Goal: Task Accomplishment & Management: Complete application form

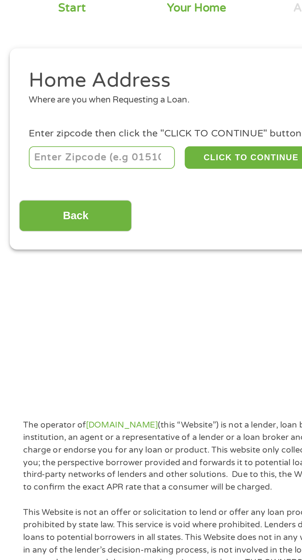
scroll to position [2, 0]
click at [53, 134] on input "number" at bounding box center [48, 134] width 68 height 10
type input "33311"
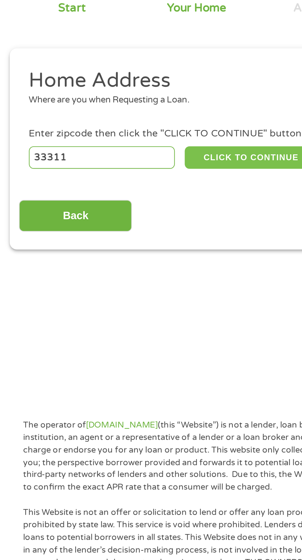
click at [123, 129] on button "CLICK TO CONTINUE" at bounding box center [117, 134] width 60 height 10
type input "33311"
type input "[GEOGRAPHIC_DATA]"
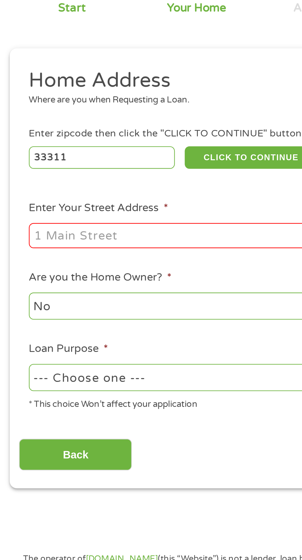
click at [59, 174] on input "Enter Your Street Address *" at bounding box center [80, 171] width 132 height 12
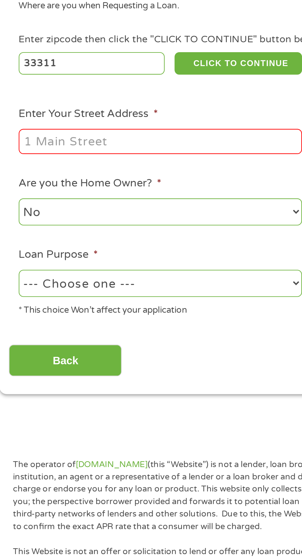
type input "[STREET_ADDRESS]"
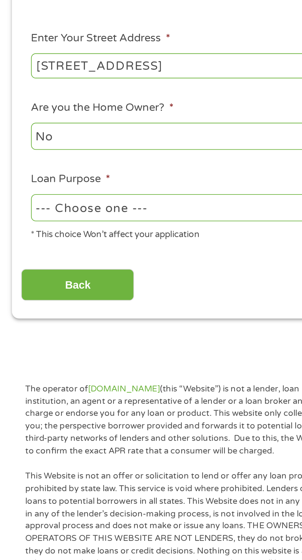
scroll to position [7, 0]
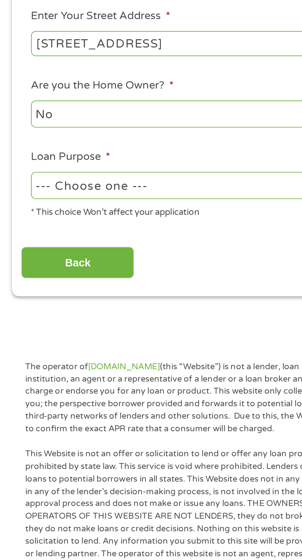
click at [88, 235] on select "--- Choose one --- Pay Bills Debt Consolidation Home Improvement Major Purchase…" at bounding box center [80, 232] width 132 height 13
select select "other"
click at [14, 226] on select "--- Choose one --- Pay Bills Debt Consolidation Home Improvement Major Purchase…" at bounding box center [80, 232] width 132 height 13
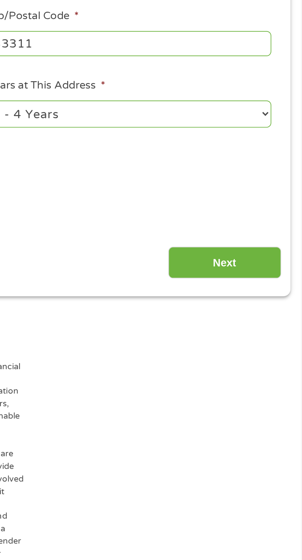
click at [262, 270] on input "Next" at bounding box center [266, 268] width 53 height 15
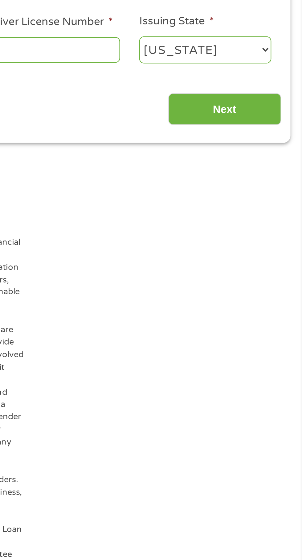
scroll to position [3, 0]
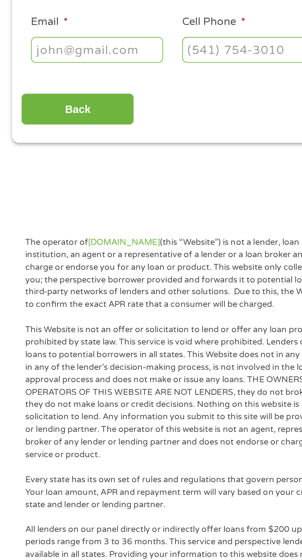
click at [43, 171] on input "Email *" at bounding box center [45, 169] width 62 height 12
type input "[EMAIL_ADDRESS][DOMAIN_NAME]"
type input "[PERSON_NAME]"
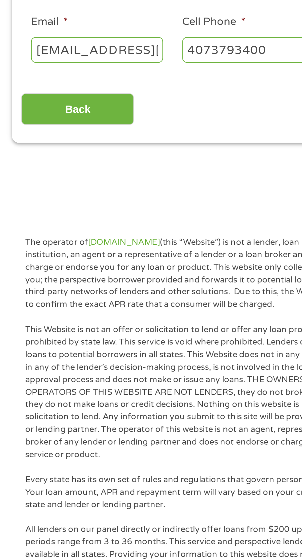
type input "[PHONE_NUMBER]"
click at [112, 171] on input "[PHONE_NUMBER]" at bounding box center [116, 169] width 62 height 12
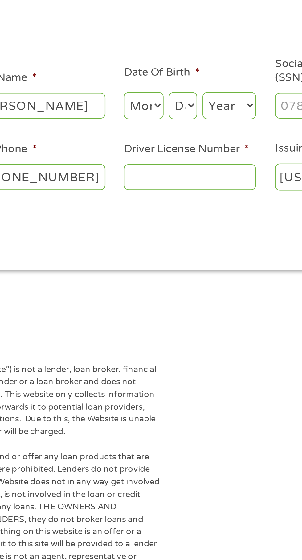
click at [184, 170] on input "Driver License Number *" at bounding box center [186, 169] width 62 height 12
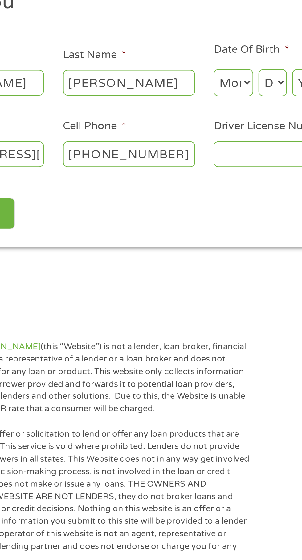
click at [166, 169] on input "Driver License Number *" at bounding box center [186, 169] width 62 height 12
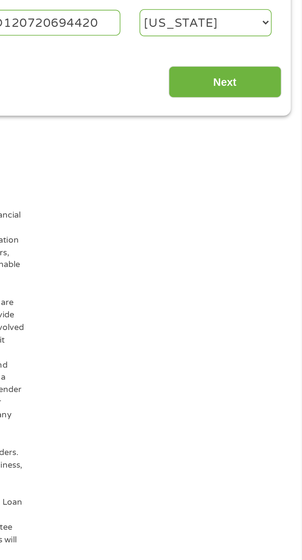
type input "D120720694420"
click at [272, 200] on input "Next" at bounding box center [266, 196] width 53 height 15
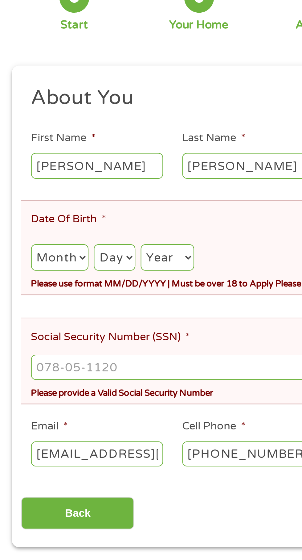
click at [25, 200] on select "Month 1 2 3 4 5 6 7 8 9 10 11 12" at bounding box center [27, 195] width 27 height 13
select select "12"
click at [14, 190] on select "Month 1 2 3 4 5 6 7 8 9 10 11 12" at bounding box center [27, 195] width 27 height 13
click at [57, 196] on select "Day 1 2 3 4 5 6 7 8 9 10 11 12 13 14 15 16 17 18 19 20 21 22 23 24 25 26 27 28 …" at bounding box center [53, 195] width 19 height 13
select select "2"
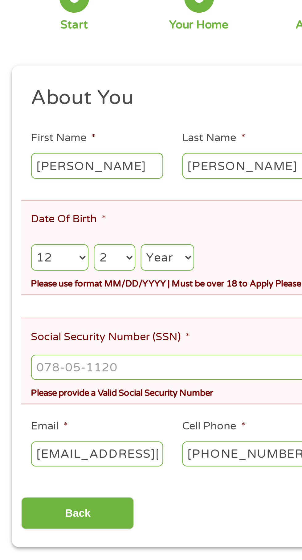
click at [44, 190] on select "Day 1 2 3 4 5 6 7 8 9 10 11 12 13 14 15 16 17 18 19 20 21 22 23 24 25 26 27 28 …" at bounding box center [53, 195] width 19 height 13
click at [77, 196] on select "Year [DATE] 2006 2005 2004 2003 2002 2001 2000 1999 1998 1997 1996 1995 1994 19…" at bounding box center [78, 195] width 25 height 13
select select "1969"
click at [66, 190] on select "Year [DATE] 2006 2005 2004 2003 2002 2001 2000 1999 1998 1997 1996 1995 1994 19…" at bounding box center [78, 195] width 25 height 13
click at [43, 245] on input "Social Security Number (SSN) *" at bounding box center [150, 247] width 273 height 12
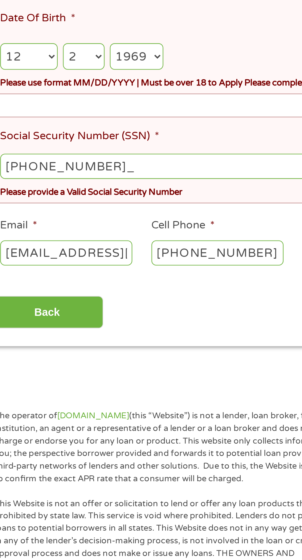
type input "594-01-4716"
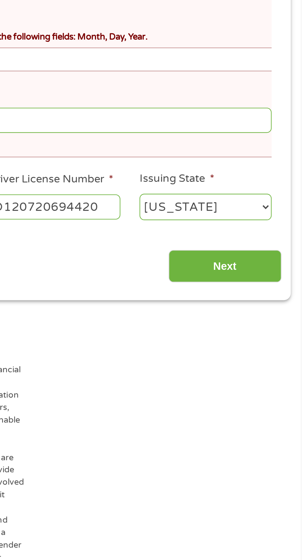
click at [269, 317] on input "Next" at bounding box center [266, 314] width 53 height 15
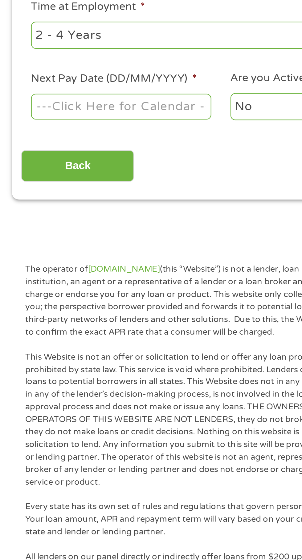
click at [56, 243] on body "Home Get Loan Offer How it works FAQs Blog Cash Loans Quick Loans Online Loans …" at bounding box center [151, 467] width 302 height 940
click at [55, 243] on input "Next Pay Date (DD/MM/YYYY) *" at bounding box center [56, 238] width 84 height 12
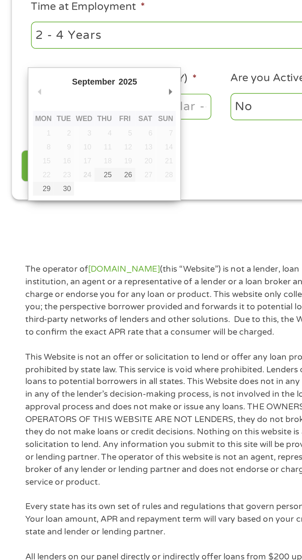
type input "[DATE]"
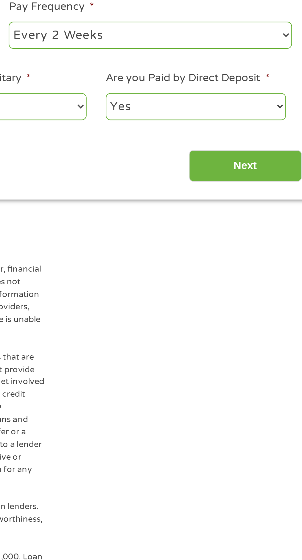
click at [262, 270] on input "Next" at bounding box center [266, 265] width 53 height 15
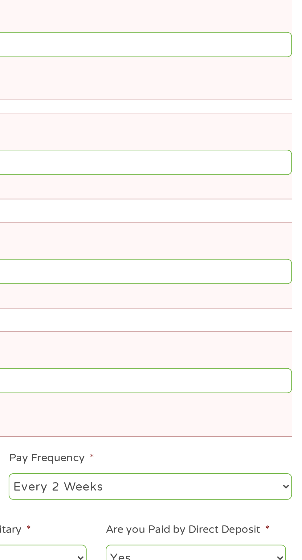
scroll to position [2, 2]
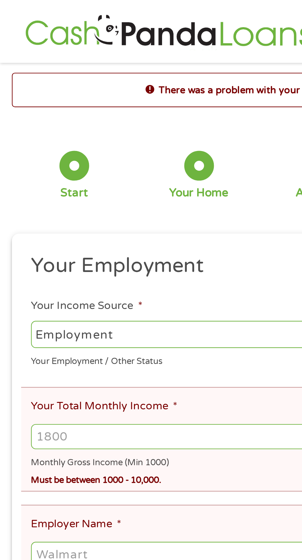
click at [63, 162] on select "--- Choose one --- Employment [DEMOGRAPHIC_DATA] Benefits" at bounding box center [80, 156] width 132 height 13
select select "benefits"
click at [14, 150] on select "--- Choose one --- Employment [DEMOGRAPHIC_DATA] Benefits" at bounding box center [80, 156] width 132 height 13
type input "Other"
type input "[PHONE_NUMBER]"
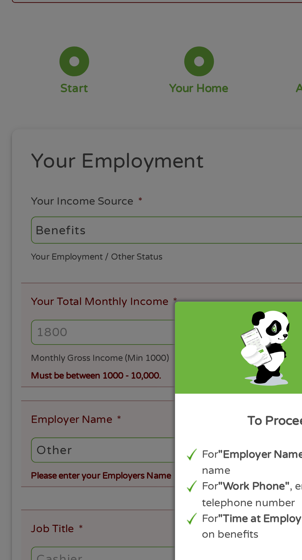
click at [49, 210] on div "Panda Tips To Proceed, Please Enter: For "Employer Name" , enter your benefit p…" at bounding box center [151, 280] width 302 height 560
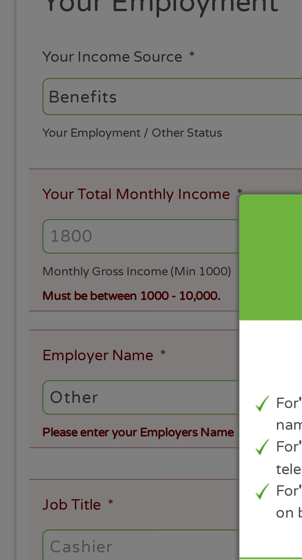
click at [61, 160] on div "Panda Tips To Proceed, Please Enter: For "Employer Name" , enter your benefit p…" at bounding box center [151, 280] width 302 height 560
click at [89, 238] on div "Panda Tips To Proceed, Please Enter: For "Employer Name" , enter your benefit p…" at bounding box center [151, 279] width 139 height 181
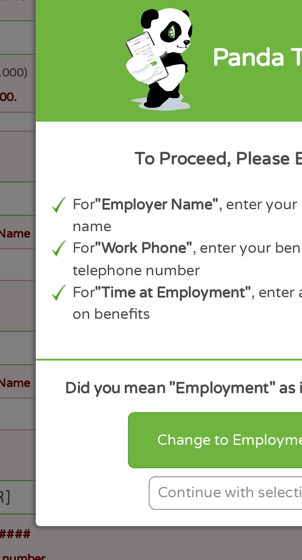
click at [148, 341] on div "Did you mean "Employment" as income source? Change to Employment Continue with …" at bounding box center [151, 341] width 139 height 57
click at [140, 350] on div "Change to Employment" at bounding box center [151, 340] width 76 height 19
select select "fullTime"
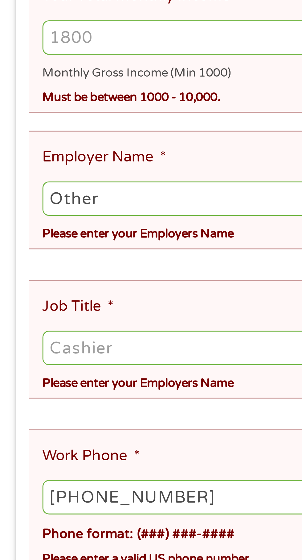
click at [63, 259] on input "Other" at bounding box center [150, 259] width 273 height 12
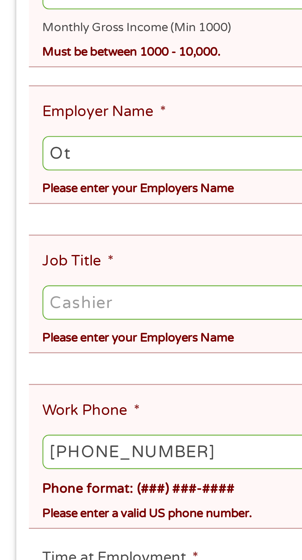
type input "O"
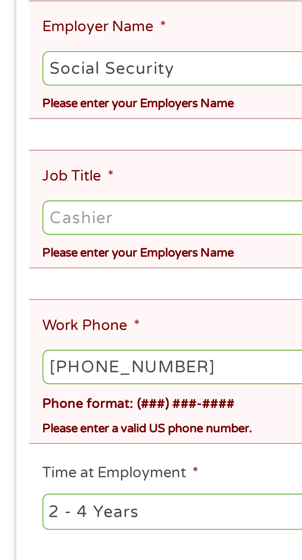
type input "Social Security"
click at [41, 308] on input "Job Title *" at bounding box center [150, 310] width 273 height 12
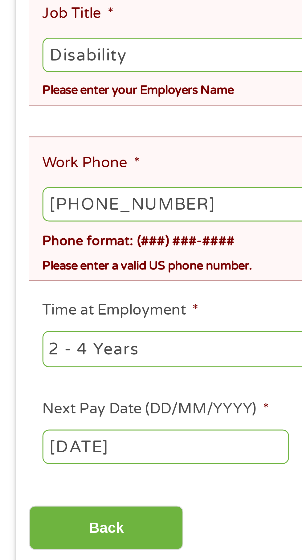
type input "Disability"
click at [62, 354] on input "[PHONE_NUMBER]" at bounding box center [150, 360] width 273 height 12
type input "[PHONE_NUMBER]"
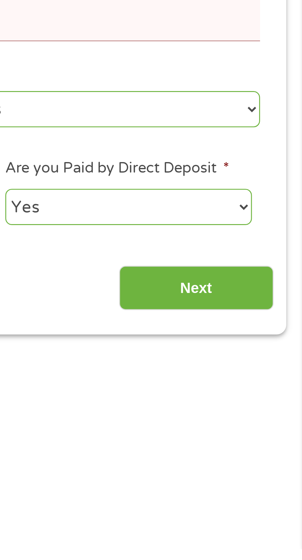
click at [271, 465] on input "Next" at bounding box center [266, 470] width 53 height 15
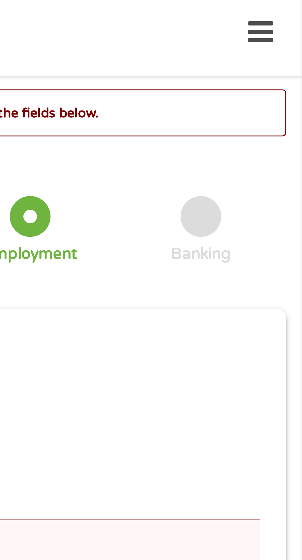
scroll to position [3, 0]
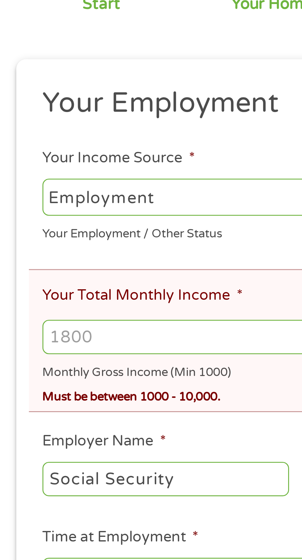
click at [35, 204] on input "Your Total Monthly Income *" at bounding box center [150, 201] width 273 height 12
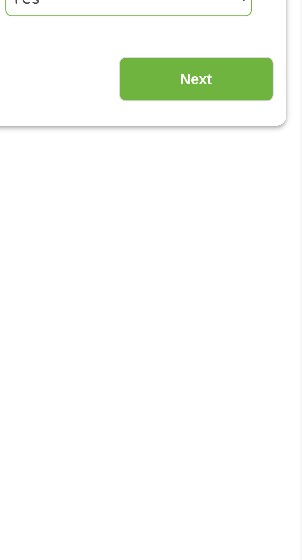
scroll to position [0, 0]
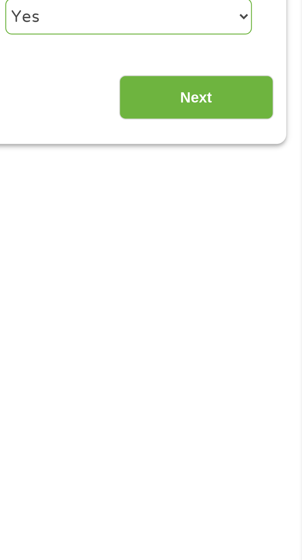
type input "1500"
click at [267, 347] on input "Next" at bounding box center [266, 345] width 53 height 15
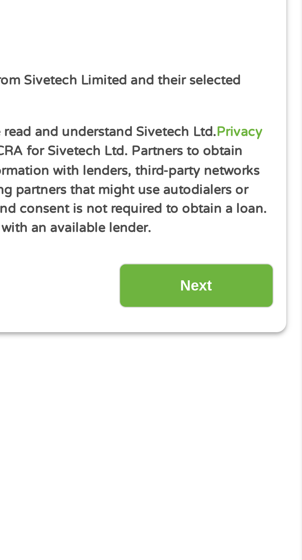
scroll to position [3, 0]
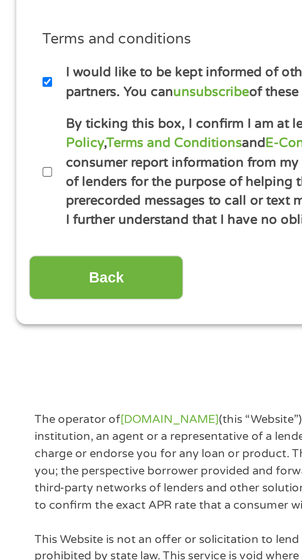
click at [20, 371] on label "By ticking this box, I confirm I am at least [DEMOGRAPHIC_DATA]. I confirm I ha…" at bounding box center [154, 371] width 272 height 39
click at [18, 371] on input "By ticking this box, I confirm I am at least [DEMOGRAPHIC_DATA]. I confirm I ha…" at bounding box center [16, 371] width 4 height 10
checkbox input "true"
click at [47, 407] on input "Back" at bounding box center [36, 407] width 53 height 15
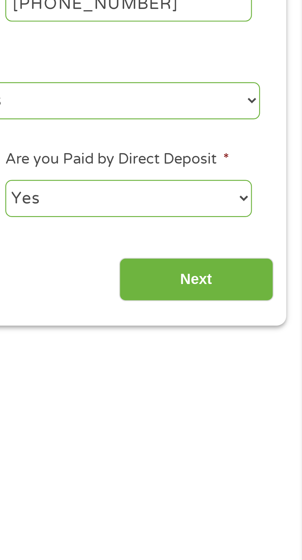
click at [274, 267] on input "Next" at bounding box center [266, 265] width 53 height 15
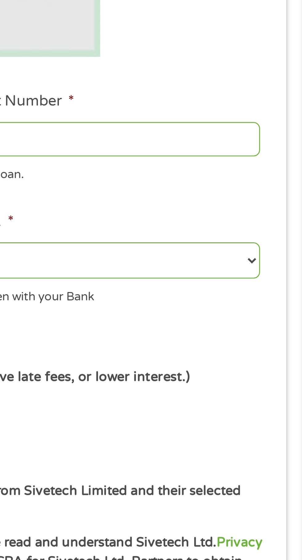
scroll to position [2, 2]
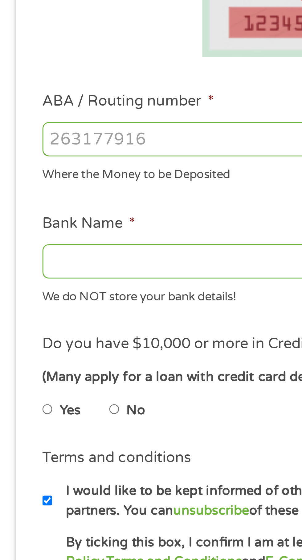
click at [48, 219] on input "ABA / Routing number *" at bounding box center [80, 218] width 132 height 12
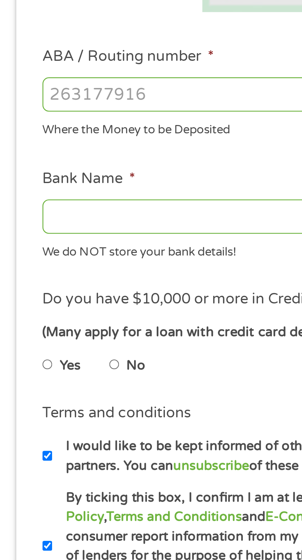
type input "103100195"
type input "CENTRAL NATIONAL BANK TRUST"
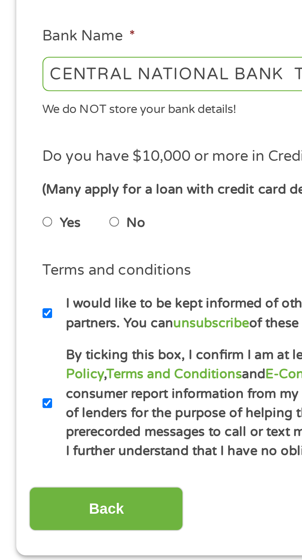
scroll to position [3, 0]
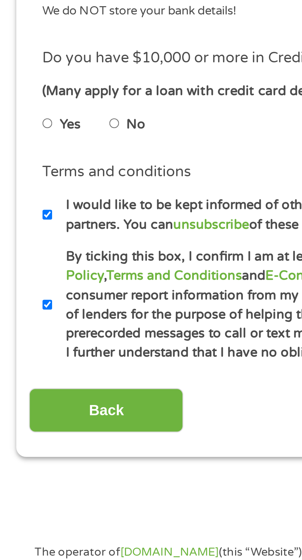
type input "103100195"
click at [17, 313] on input "Yes" at bounding box center [16, 310] width 4 height 10
radio input "true"
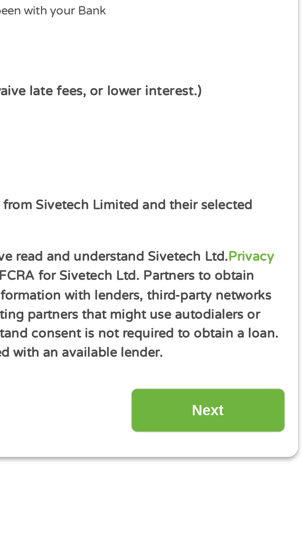
click at [268, 410] on input "Next" at bounding box center [266, 407] width 53 height 15
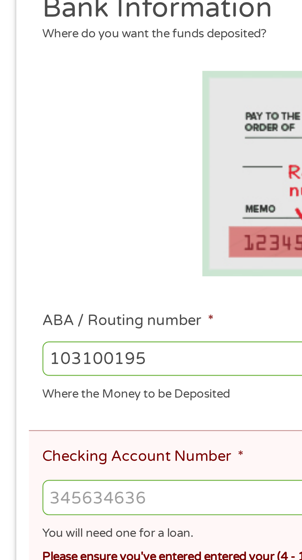
scroll to position [11, 0]
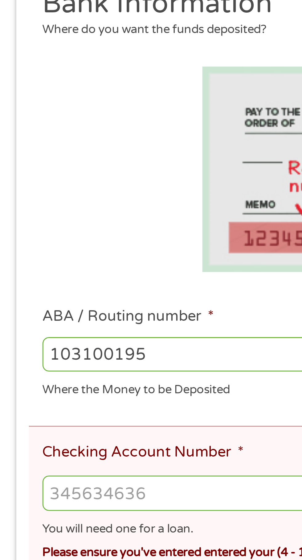
click at [41, 282] on input "Checking Account Number *" at bounding box center [150, 280] width 273 height 12
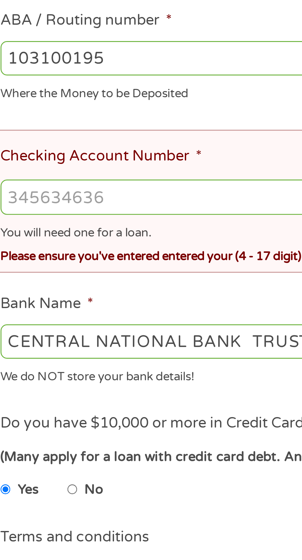
click at [52, 282] on input "Checking Account Number *" at bounding box center [150, 280] width 273 height 12
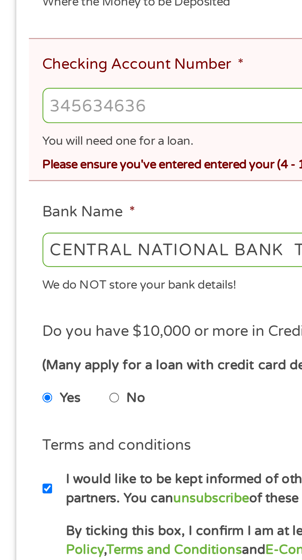
scroll to position [16, 0]
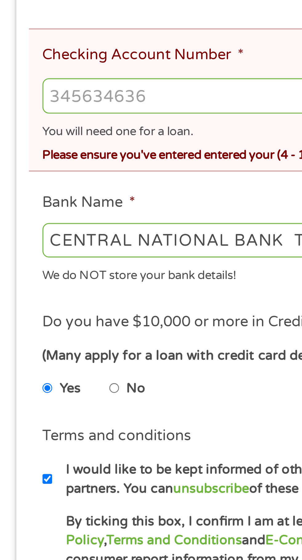
click at [41, 277] on input "Checking Account Number *" at bounding box center [150, 275] width 273 height 12
click at [47, 284] on div "You will need one for a loan." at bounding box center [150, 286] width 273 height 8
click at [48, 279] on input "Checking Account Number *" at bounding box center [150, 275] width 273 height 12
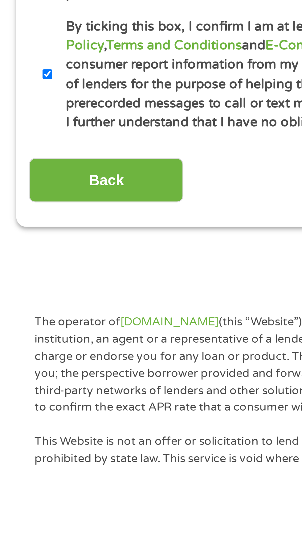
scroll to position [27, 0]
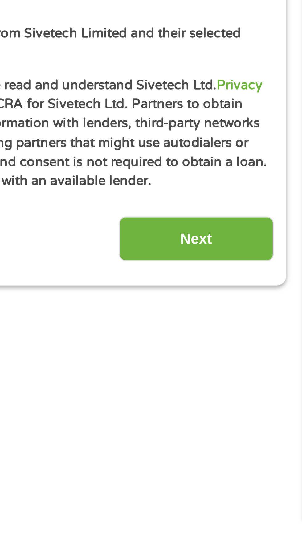
type input "[CREDIT_CARD_NUMBER]"
click at [263, 463] on input "Next" at bounding box center [266, 463] width 53 height 15
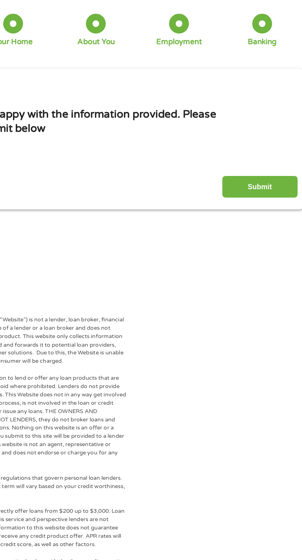
scroll to position [2, 0]
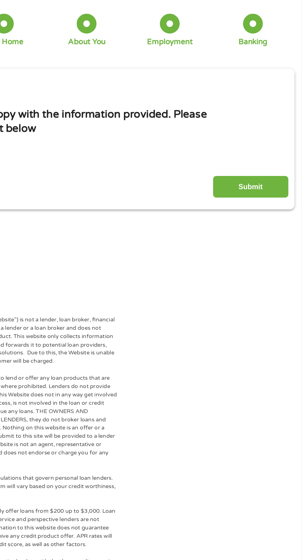
click at [279, 172] on input "Submit" at bounding box center [266, 166] width 53 height 15
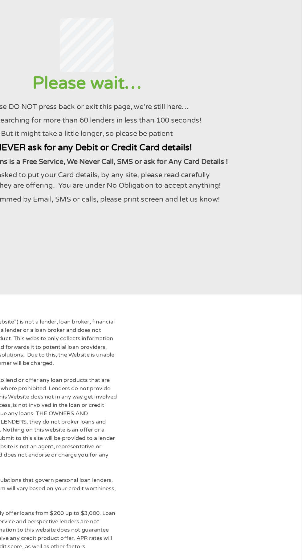
scroll to position [0, 0]
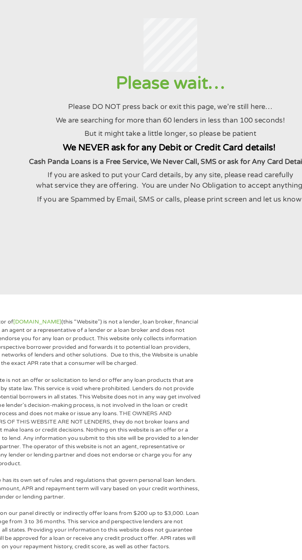
click at [206, 368] on div "The operator of [DOMAIN_NAME] (this “Website”) is not a lender, loan broker, fi…" at bounding box center [151, 550] width 302 height 601
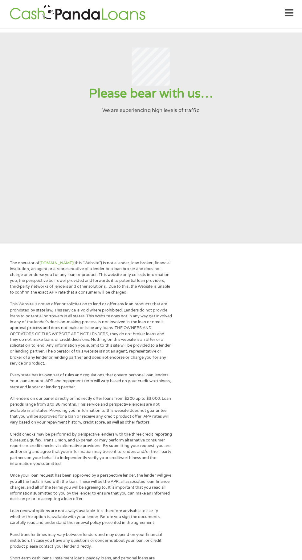
click at [287, 10] on icon at bounding box center [288, 14] width 9 height 15
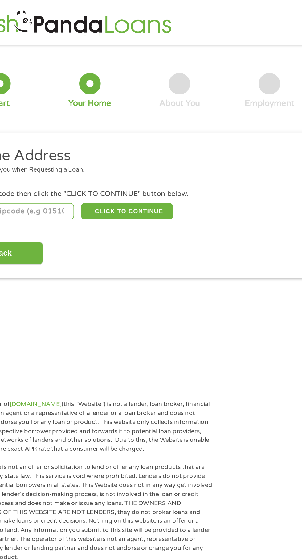
scroll to position [3, 0]
